Goal: Book appointment/travel/reservation

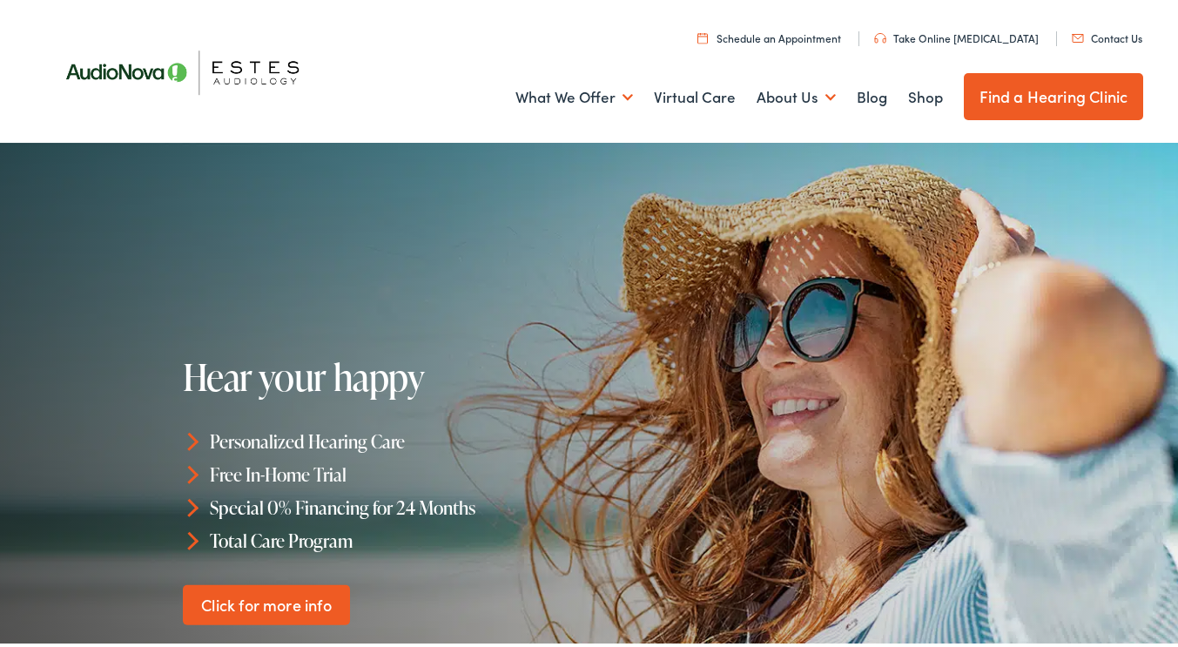
click at [1022, 92] on link "Find a Hearing Clinic" at bounding box center [1054, 93] width 180 height 47
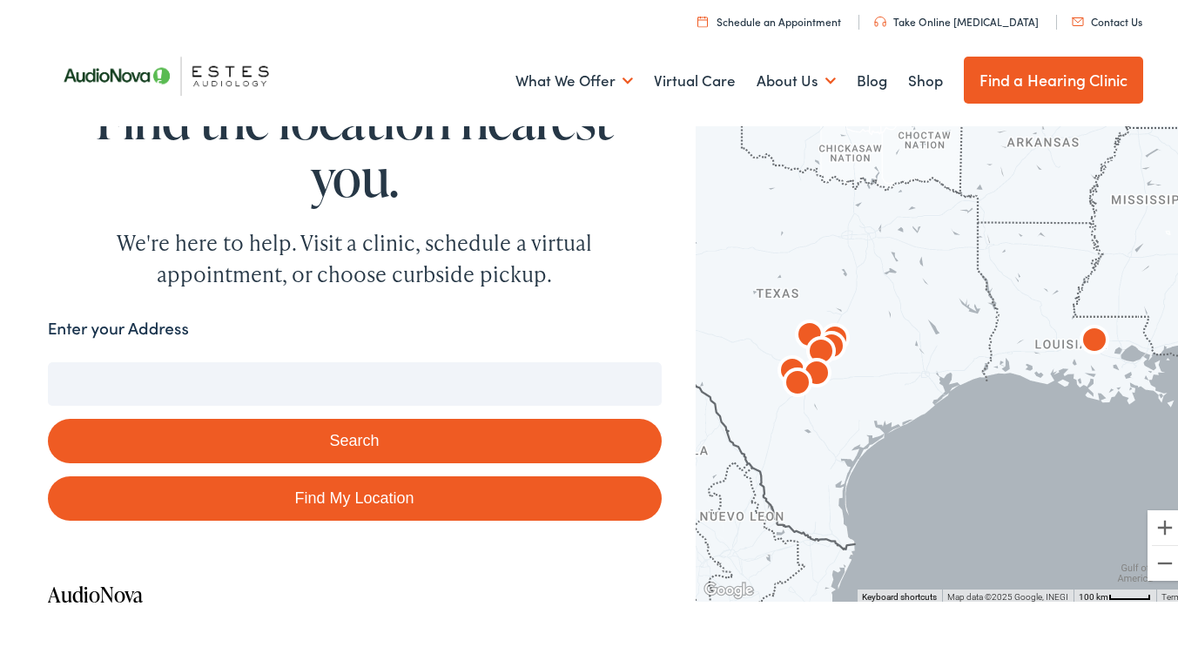
click at [62, 380] on input "Enter your Address" at bounding box center [355, 381] width 614 height 44
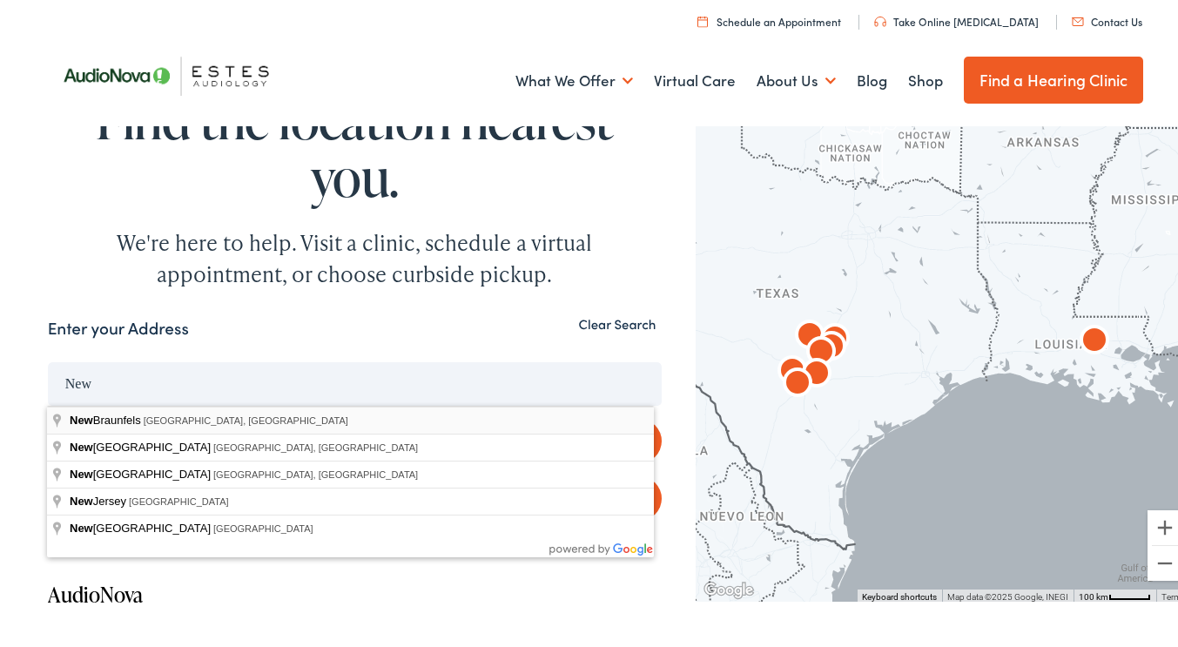
type input "New Braunfels, TX, USA"
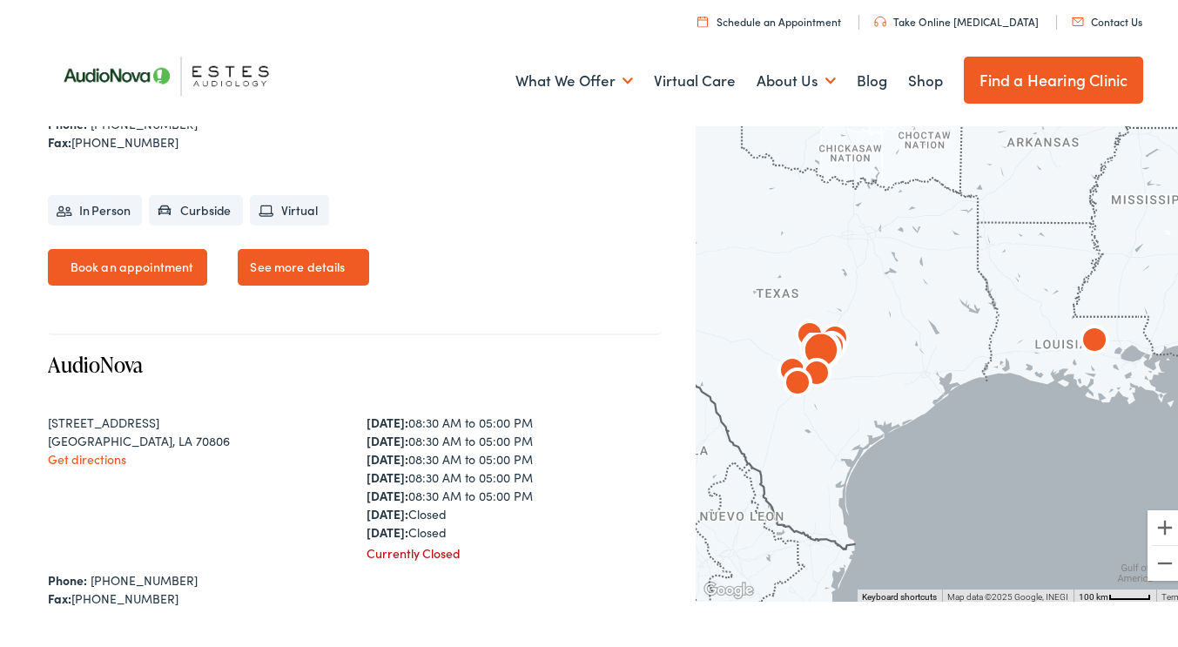
scroll to position [1288, 0]
